Goal: Task Accomplishment & Management: Complete application form

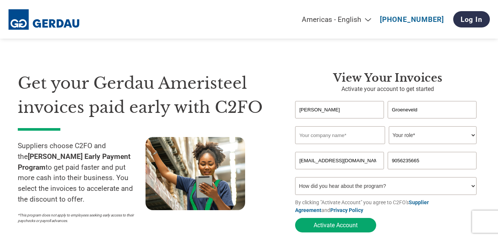
click at [317, 138] on input "text" at bounding box center [340, 135] width 90 height 18
type input "Gary&Quincy Motors o/a 503462 Ontario Inc"
click at [472, 135] on select "Your role* CFO Controller Credit Manager Finance Director Treasurer CEO Preside…" at bounding box center [433, 135] width 88 height 18
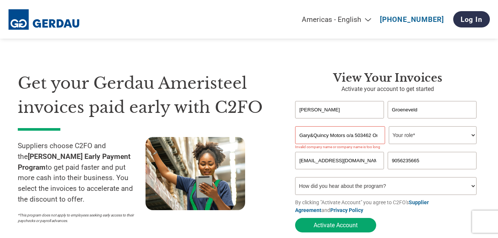
select select "PRESIDENT"
click at [389, 127] on select "Your role* CFO Controller Credit Manager Finance Director Treasurer CEO Preside…" at bounding box center [433, 135] width 88 height 18
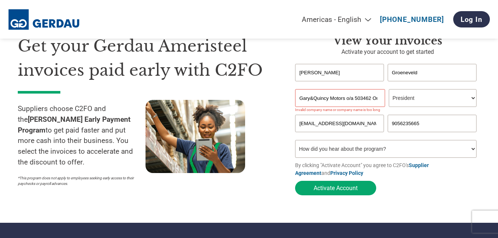
click at [474, 150] on select "How did you hear about the program? Received a letter Email Social Media Online…" at bounding box center [386, 149] width 182 height 18
select select "Email"
click at [295, 142] on select "How did you hear about the program? Received a letter Email Social Media Online…" at bounding box center [386, 149] width 182 height 18
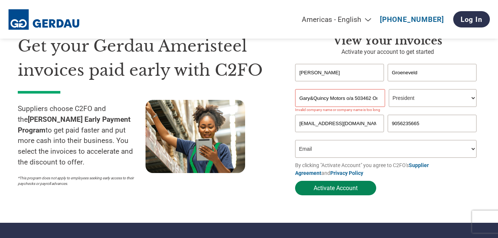
click at [349, 188] on button "Activate Account" at bounding box center [335, 187] width 81 height 14
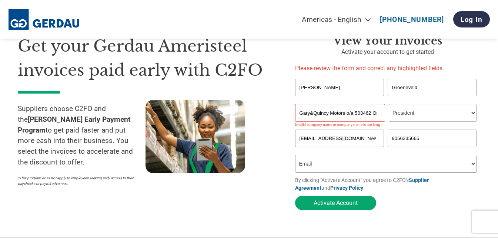
drag, startPoint x: 354, startPoint y: 113, endPoint x: 299, endPoint y: 113, distance: 55.2
click at [299, 113] on input "Gary&Quincy Motors o/a 503462 Ontario Inc" at bounding box center [340, 113] width 90 height 18
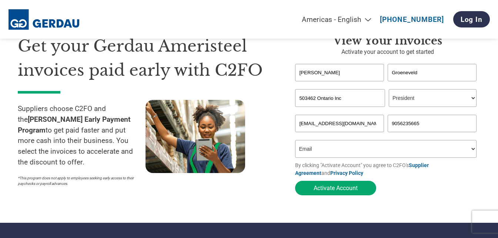
click at [306, 99] on input "503462 Ontario Inc" at bounding box center [340, 98] width 90 height 18
click at [314, 99] on input "593462 Ontario Inc" at bounding box center [340, 98] width 90 height 18
click at [345, 101] on input "593452 Ontario Inc" at bounding box center [340, 98] width 90 height 18
click at [363, 99] on input "593452 Ontario Inc Gary&Quincy MMotors" at bounding box center [340, 98] width 90 height 18
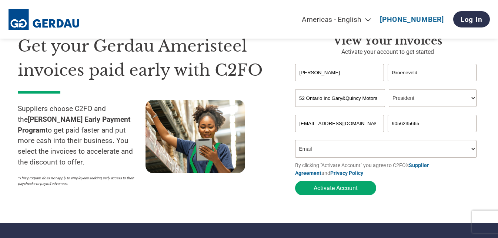
scroll to position [0, 13]
type input "593452 Ontario Inc Gary&Quincy Motors"
click at [339, 148] on select "How did you hear about the program? Received a letter Email Social Media Online…" at bounding box center [386, 149] width 182 height 18
click at [486, 146] on section "Get your Gerdau Ameristeel invoices paid early with C2FO Suppliers choose C2FO …" at bounding box center [249, 108] width 498 height 230
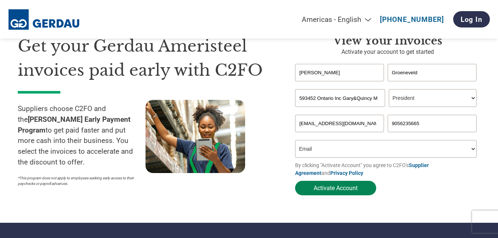
click at [334, 189] on button "Activate Account" at bounding box center [335, 187] width 81 height 14
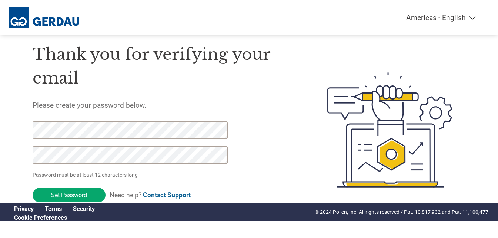
scroll to position [26, 0]
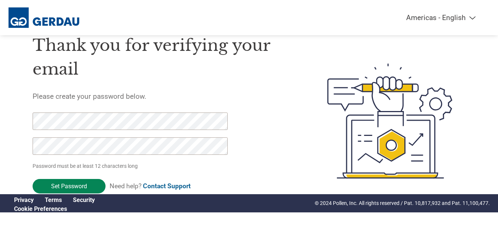
click at [57, 186] on input "Set Password" at bounding box center [69, 186] width 73 height 14
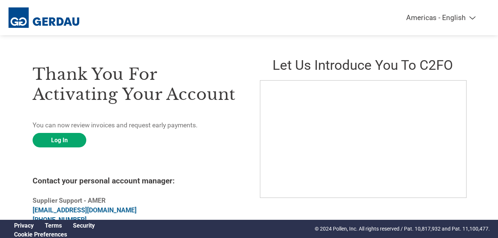
scroll to position [12, 0]
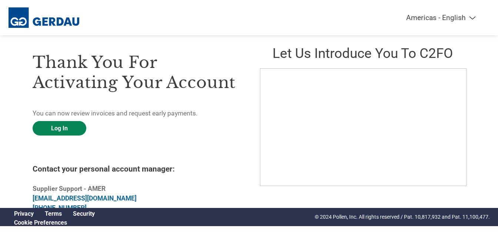
click at [63, 127] on link "Log In" at bounding box center [60, 128] width 54 height 14
